Goal: Check status: Check status

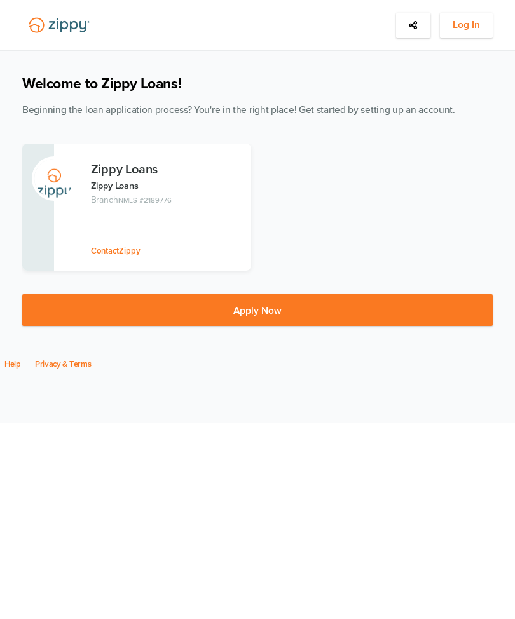
click at [466, 27] on span "Log In" at bounding box center [466, 25] width 27 height 16
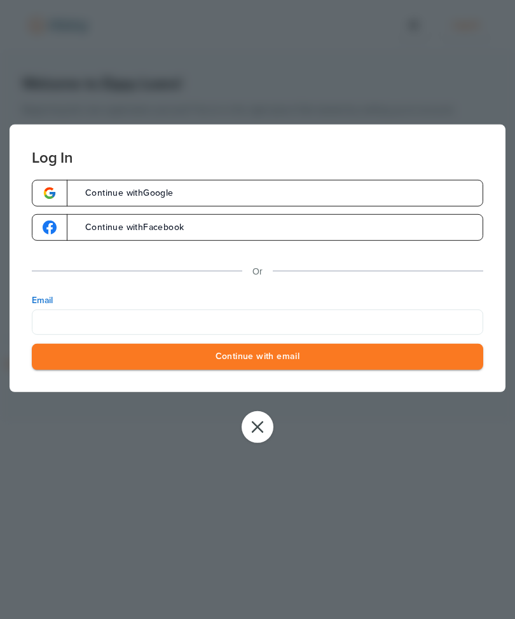
click at [235, 331] on input "Email" at bounding box center [257, 322] width 451 height 25
type input "**********"
click at [258, 358] on button "Continue with email" at bounding box center [257, 357] width 451 height 26
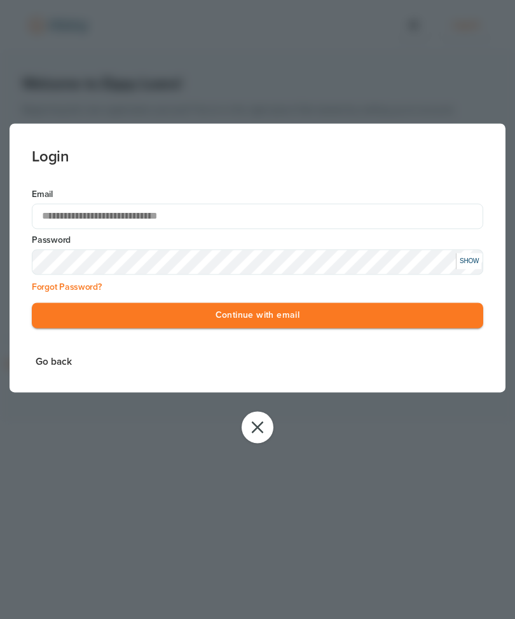
click at [288, 329] on button "Continue with email" at bounding box center [257, 316] width 451 height 26
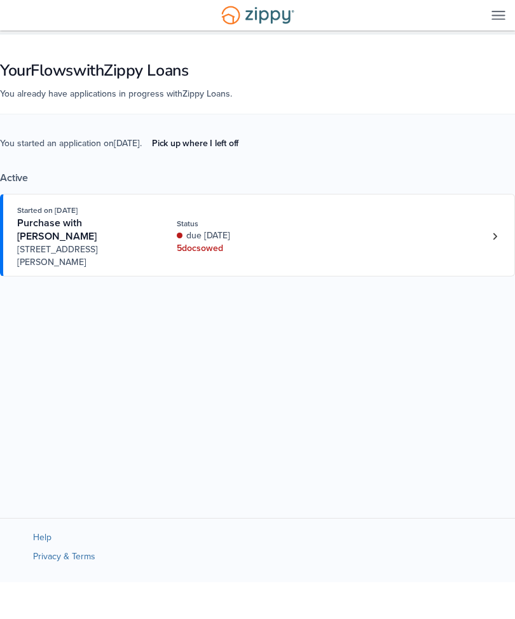
click at [359, 228] on div "Started on [DATE] Purchase with [PERSON_NAME] [STREET_ADDRESS][PERSON_NAME] Sta…" at bounding box center [251, 236] width 468 height 65
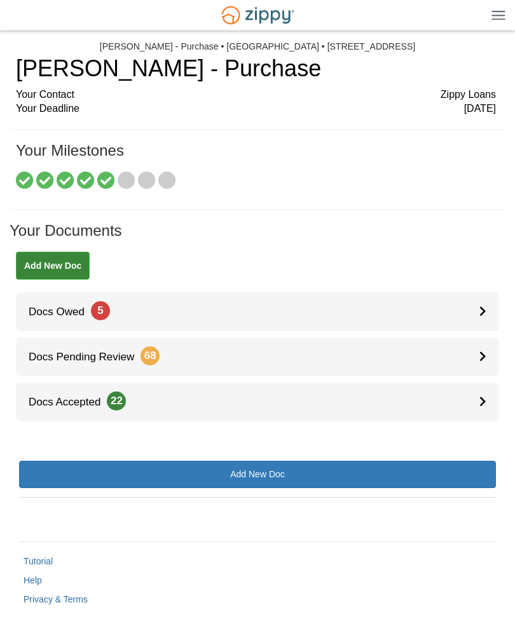
click at [106, 181] on icon at bounding box center [106, 181] width 18 height 18
click at [126, 177] on icon at bounding box center [127, 181] width 18 height 18
click at [152, 176] on icon at bounding box center [147, 181] width 18 height 18
click at [172, 169] on div at bounding box center [167, 166] width 14 height 7
click at [120, 182] on icon at bounding box center [127, 181] width 18 height 18
